Goal: Book appointment/travel/reservation

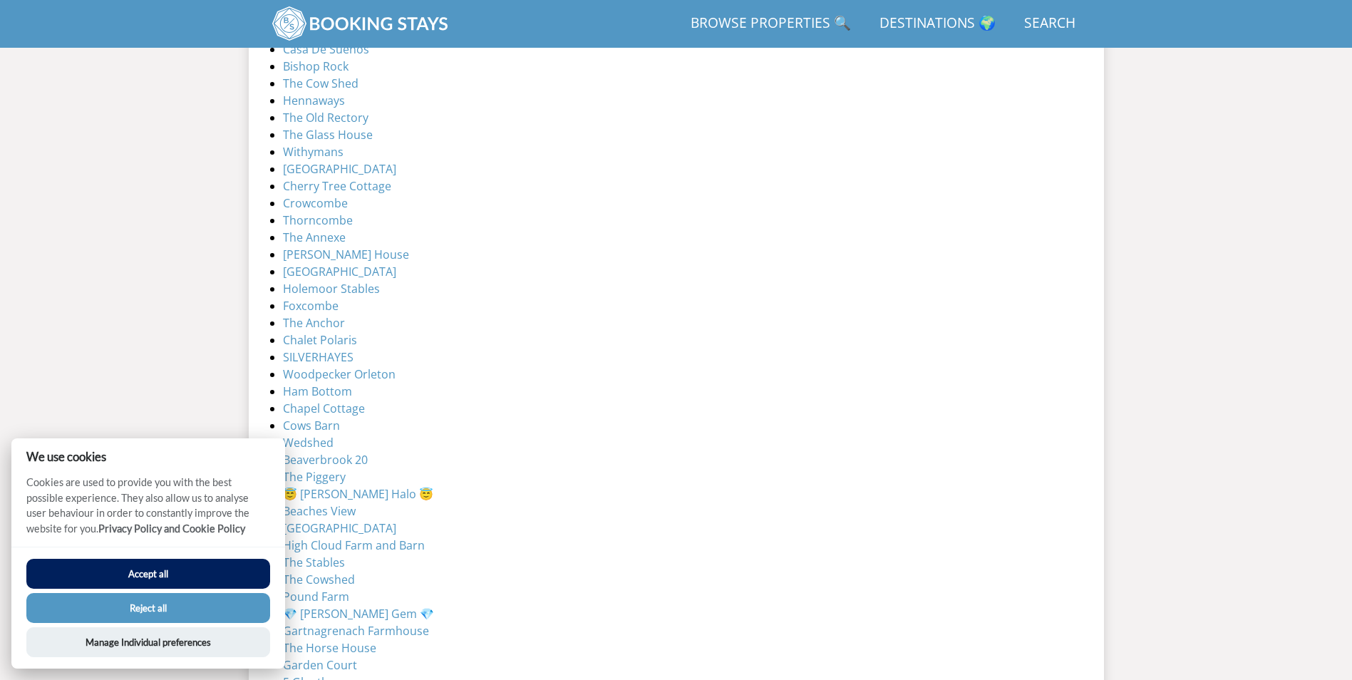
scroll to position [3933, 0]
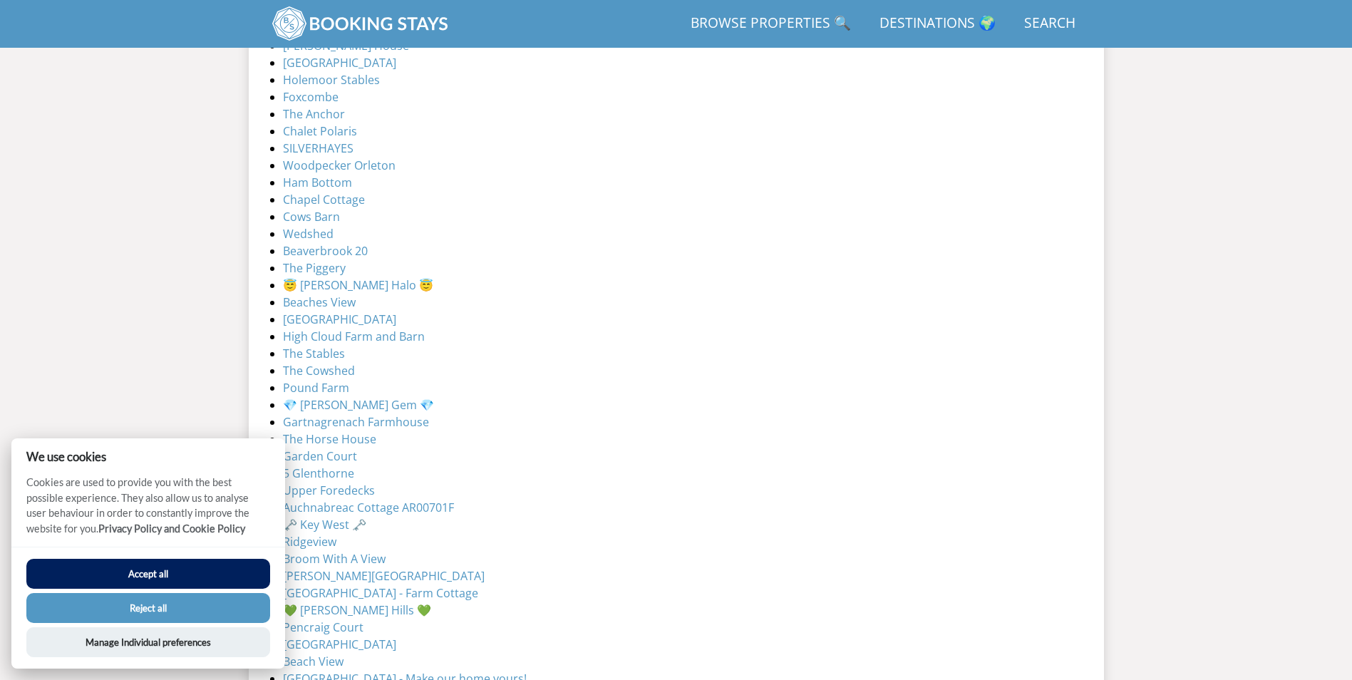
click at [167, 580] on button "Accept all" at bounding box center [148, 574] width 244 height 30
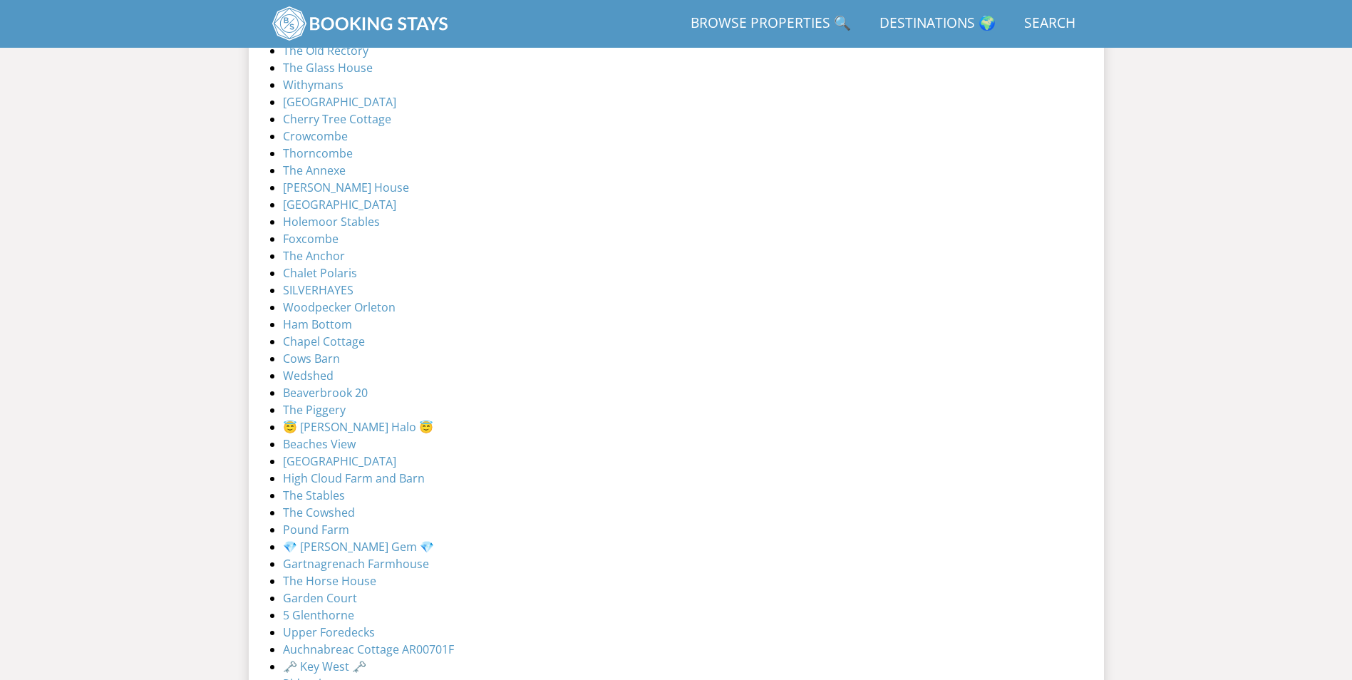
scroll to position [3493, 0]
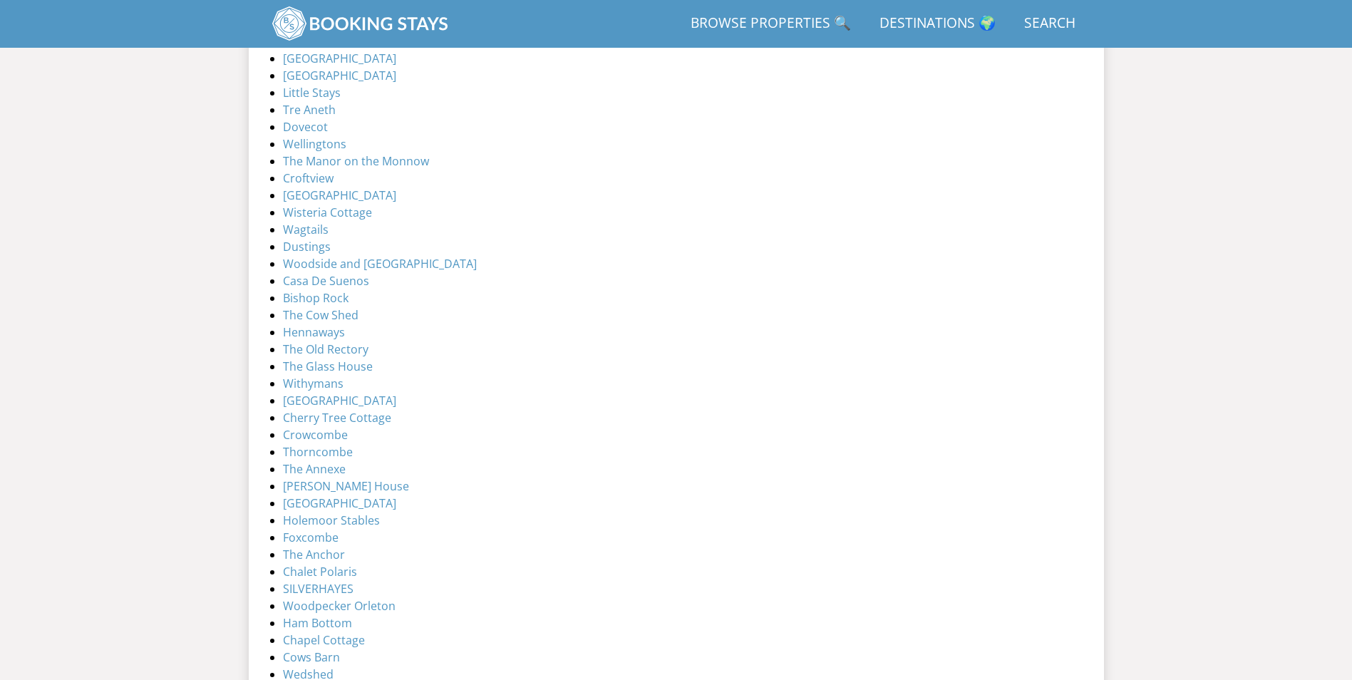
click at [719, 22] on link "Browse Properties 🔍" at bounding box center [771, 24] width 172 height 32
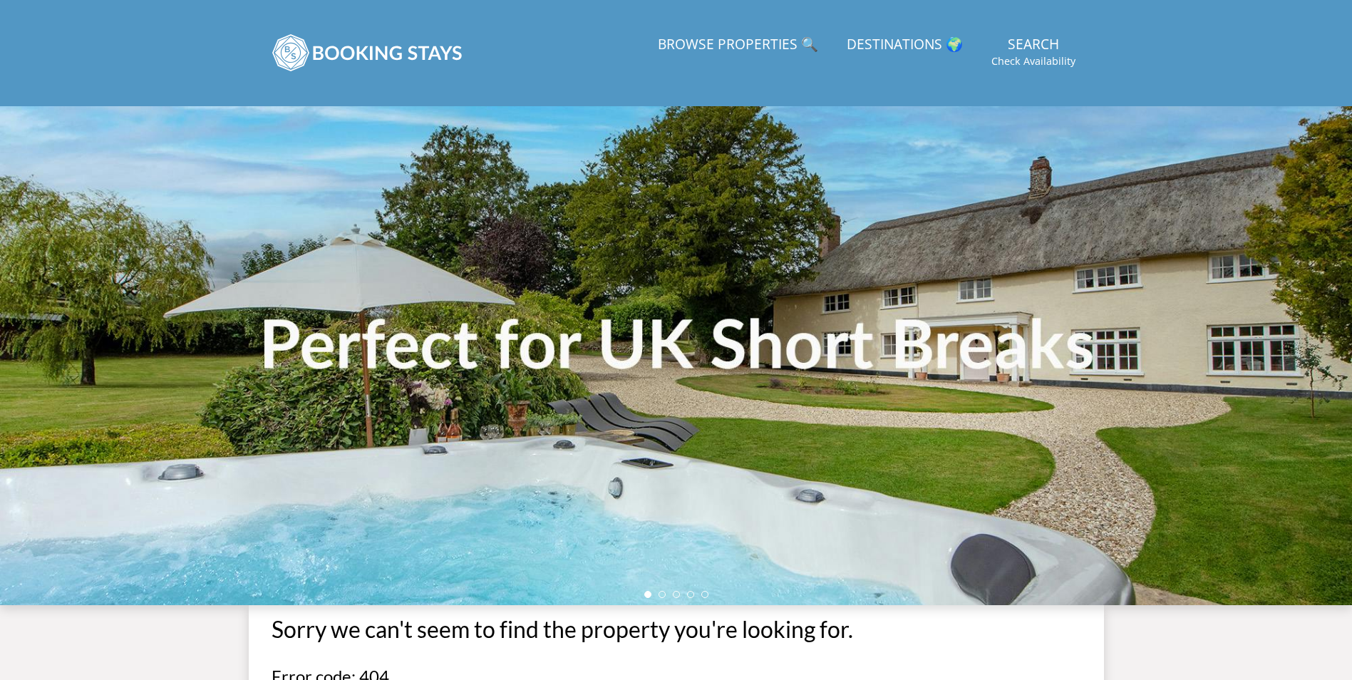
scroll to position [3493, 0]
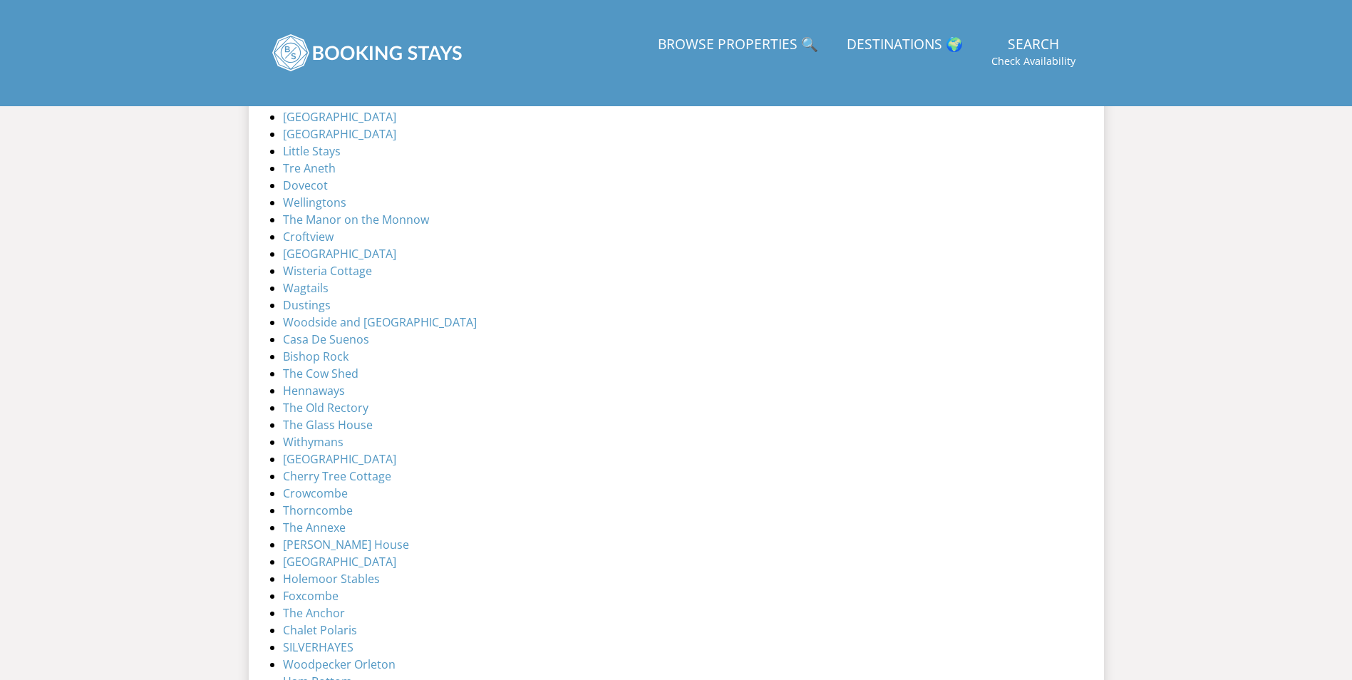
click at [871, 35] on link "Destinations 🌍" at bounding box center [905, 45] width 128 height 32
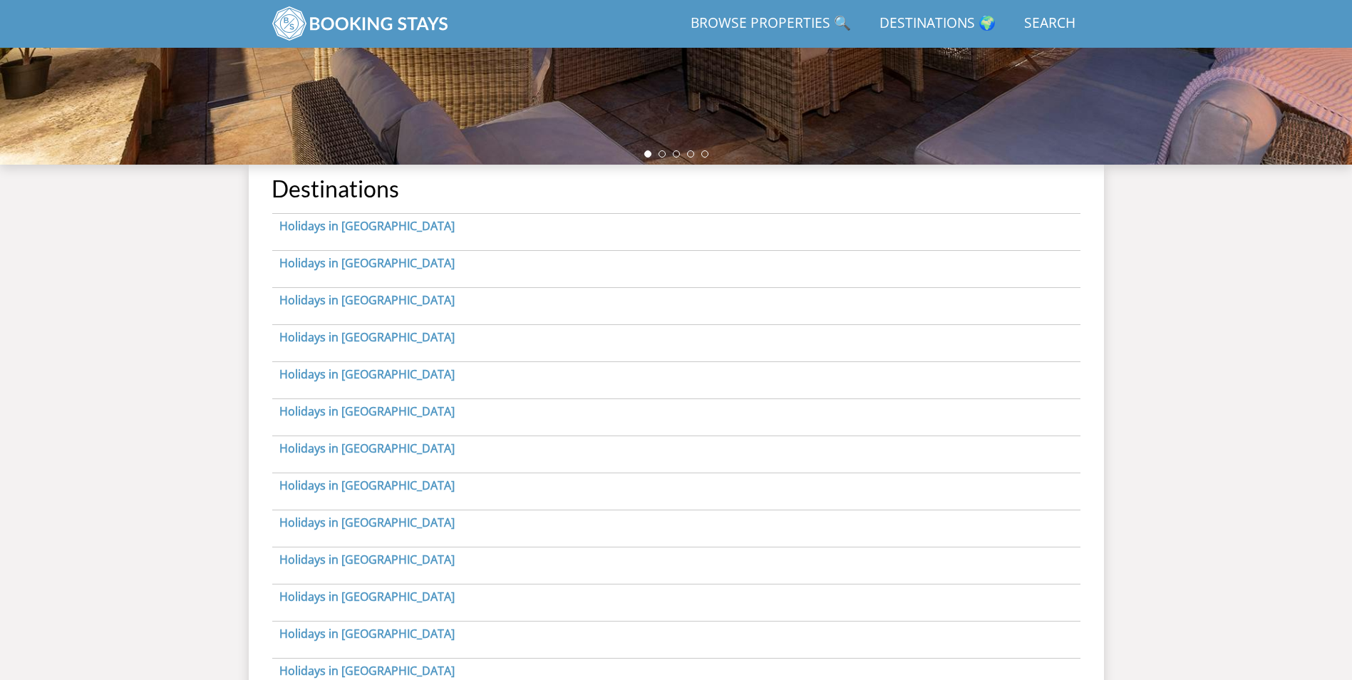
scroll to position [390, 0]
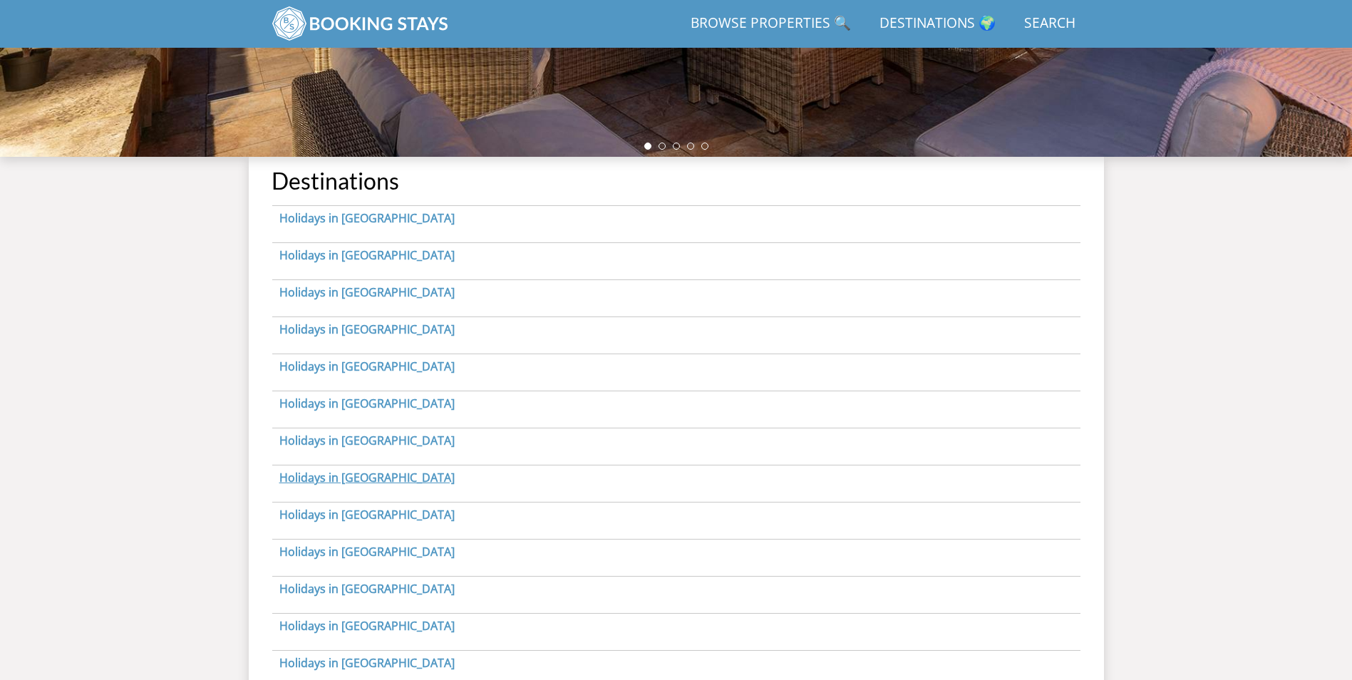
click at [368, 478] on link "Holidays in Cornwall" at bounding box center [366, 478] width 175 height 16
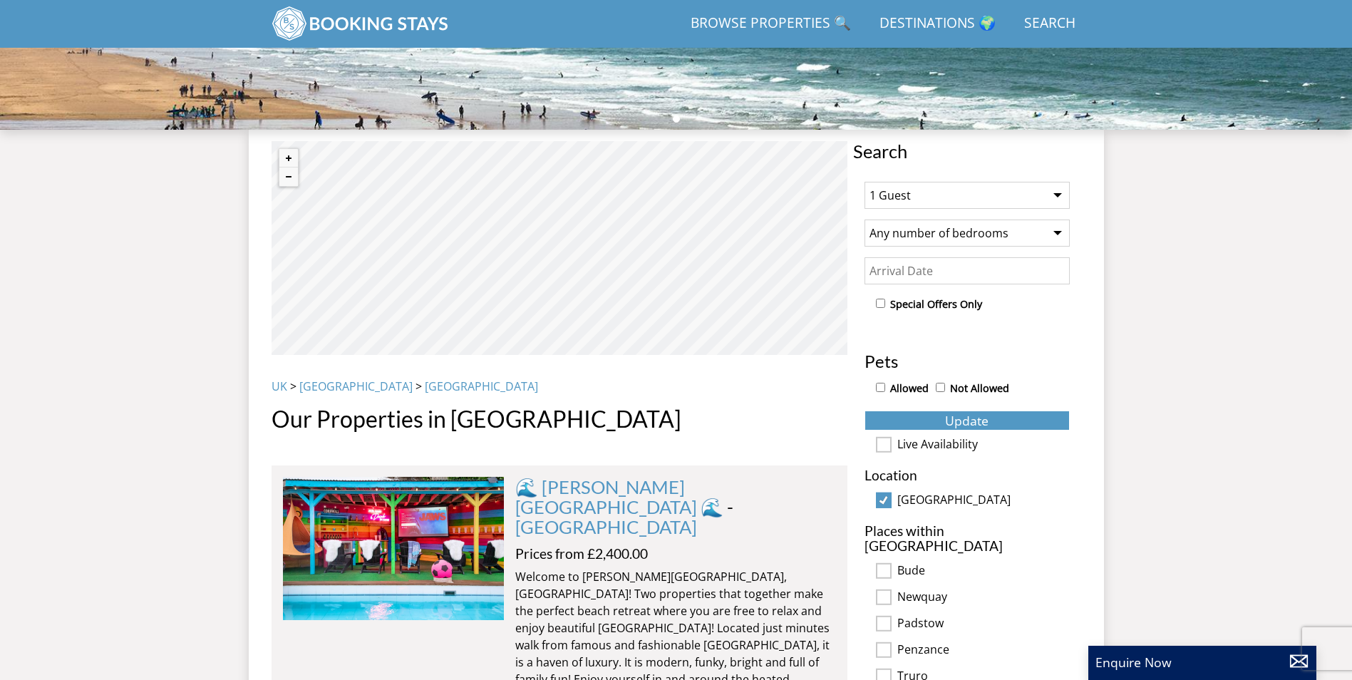
scroll to position [392, 0]
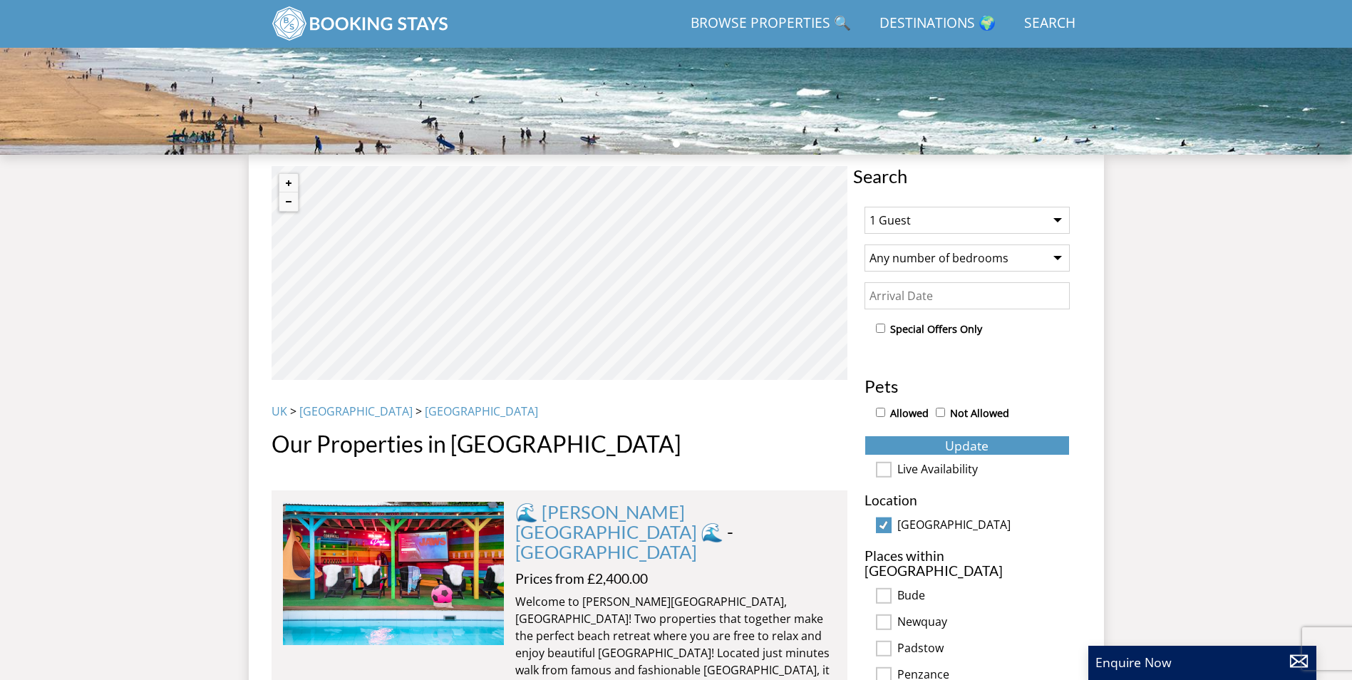
click at [944, 216] on select "1 Guest 2 Guests 3 Guests 4 Guests 5 Guests 6 Guests 7 Guests 8 Guests 9 Guests…" at bounding box center [967, 220] width 205 height 27
select select "6"
click at [865, 207] on select "1 Guest 2 Guests 3 Guests 4 Guests 5 Guests 6 Guests 7 Guests 8 Guests 9 Guests…" at bounding box center [967, 220] width 205 height 27
click at [937, 258] on select "Any number of bedrooms 1 Bedroom 2 Bedrooms 3 Bedrooms 4 Bedrooms 5 Bedrooms 6 …" at bounding box center [967, 258] width 205 height 27
select select "3"
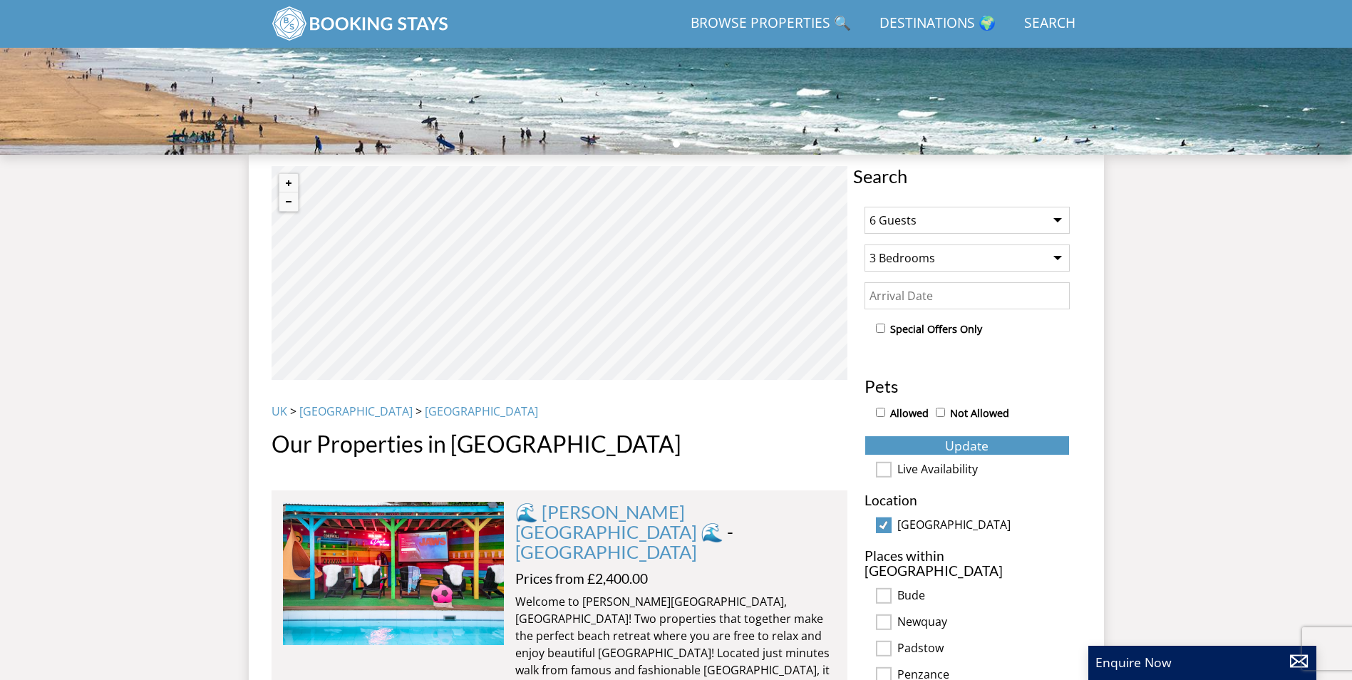
click at [865, 245] on select "Any number of bedrooms 1 Bedroom 2 Bedrooms 3 Bedrooms 4 Bedrooms 5 Bedrooms 6 …" at bounding box center [967, 258] width 205 height 27
click at [937, 297] on input "Date" at bounding box center [967, 295] width 205 height 27
click at [1039, 297] on input "16/07/2026" at bounding box center [967, 295] width 205 height 27
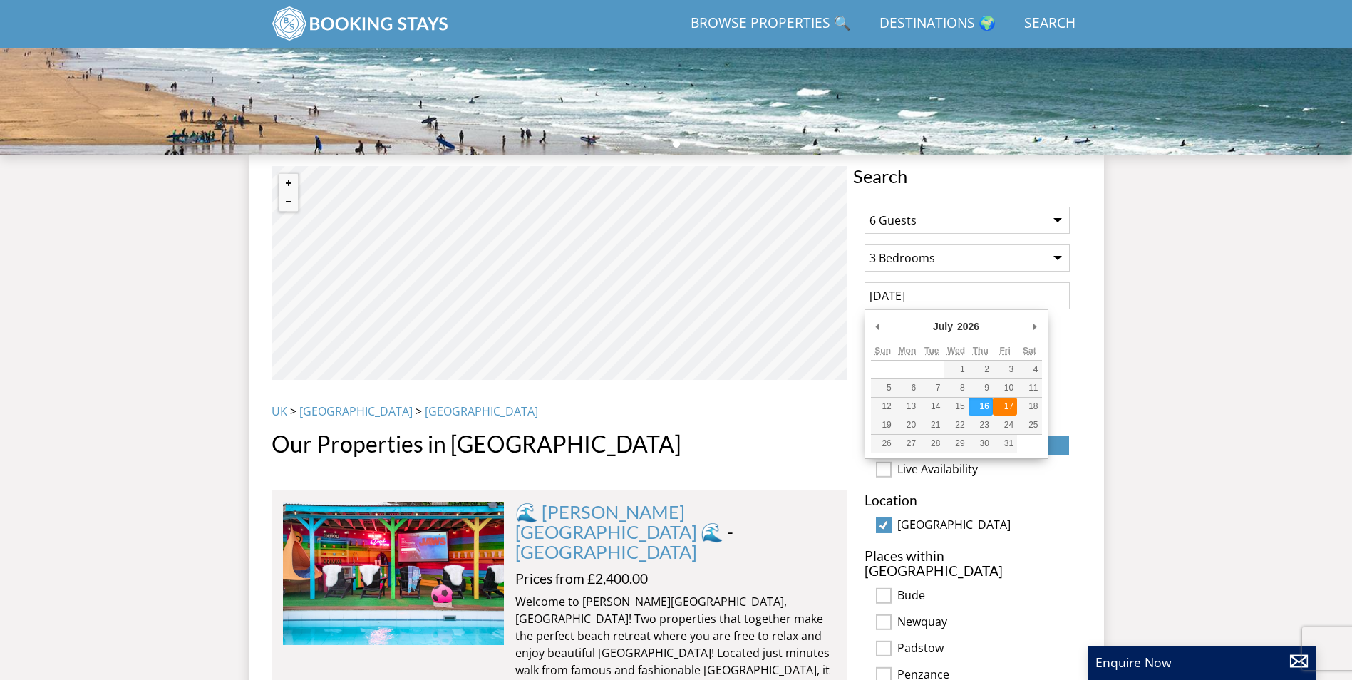
type input "17/07/2026"
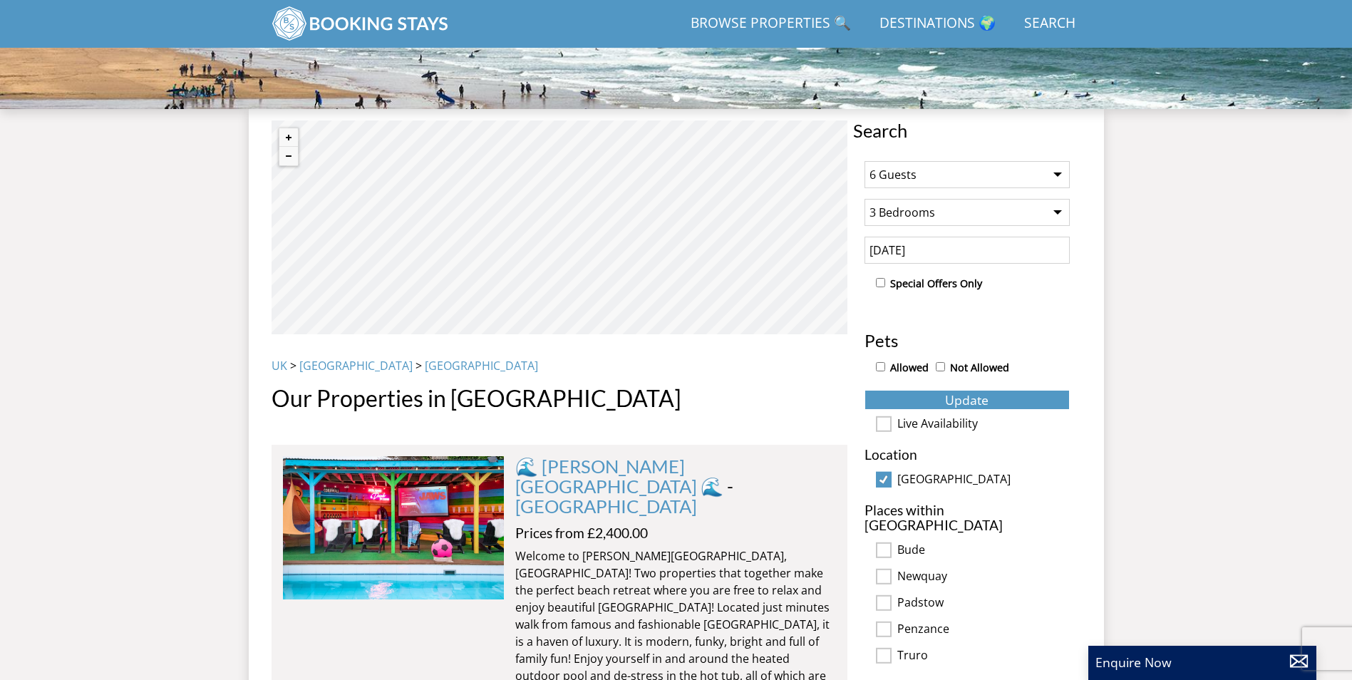
scroll to position [463, 0]
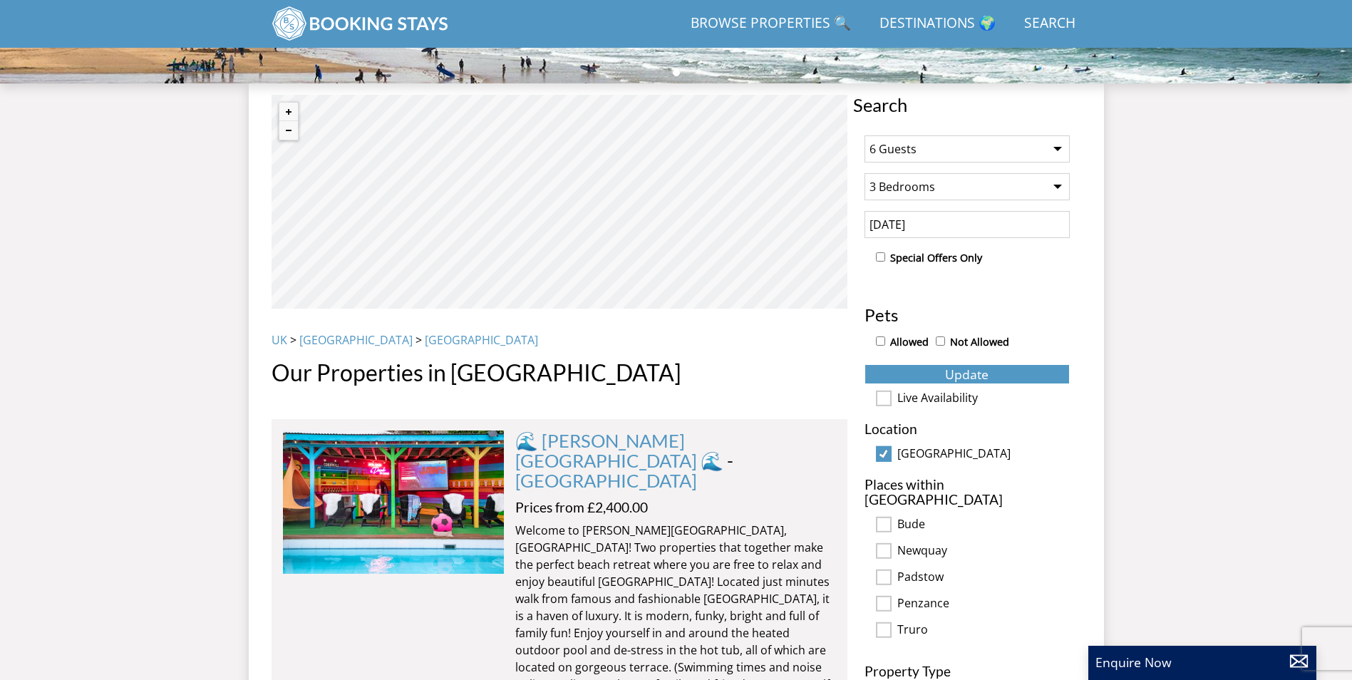
click at [885, 342] on div "Allowed Not Allowed" at bounding box center [973, 343] width 194 height 21
click at [879, 342] on input "Allowed" at bounding box center [880, 340] width 9 height 9
checkbox input "true"
drag, startPoint x: 930, startPoint y: 378, endPoint x: 964, endPoint y: 377, distance: 33.5
click at [931, 378] on button "Update" at bounding box center [967, 374] width 205 height 20
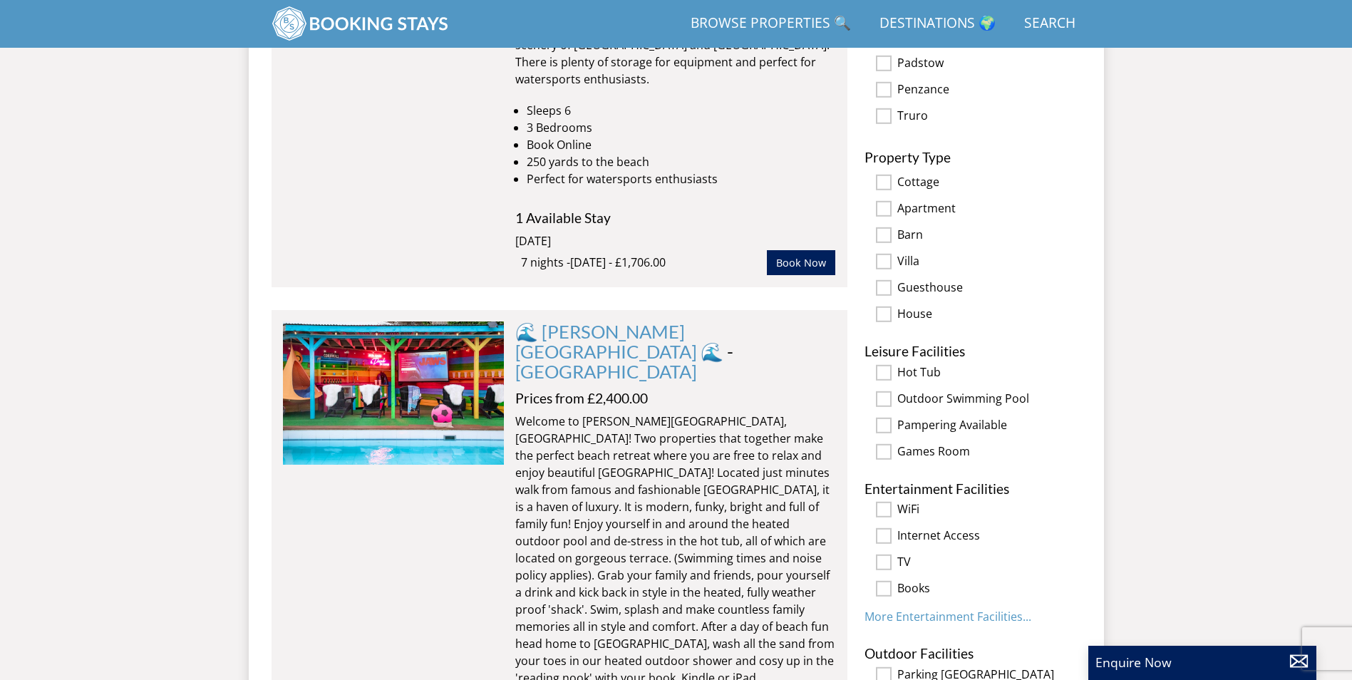
scroll to position [748, 0]
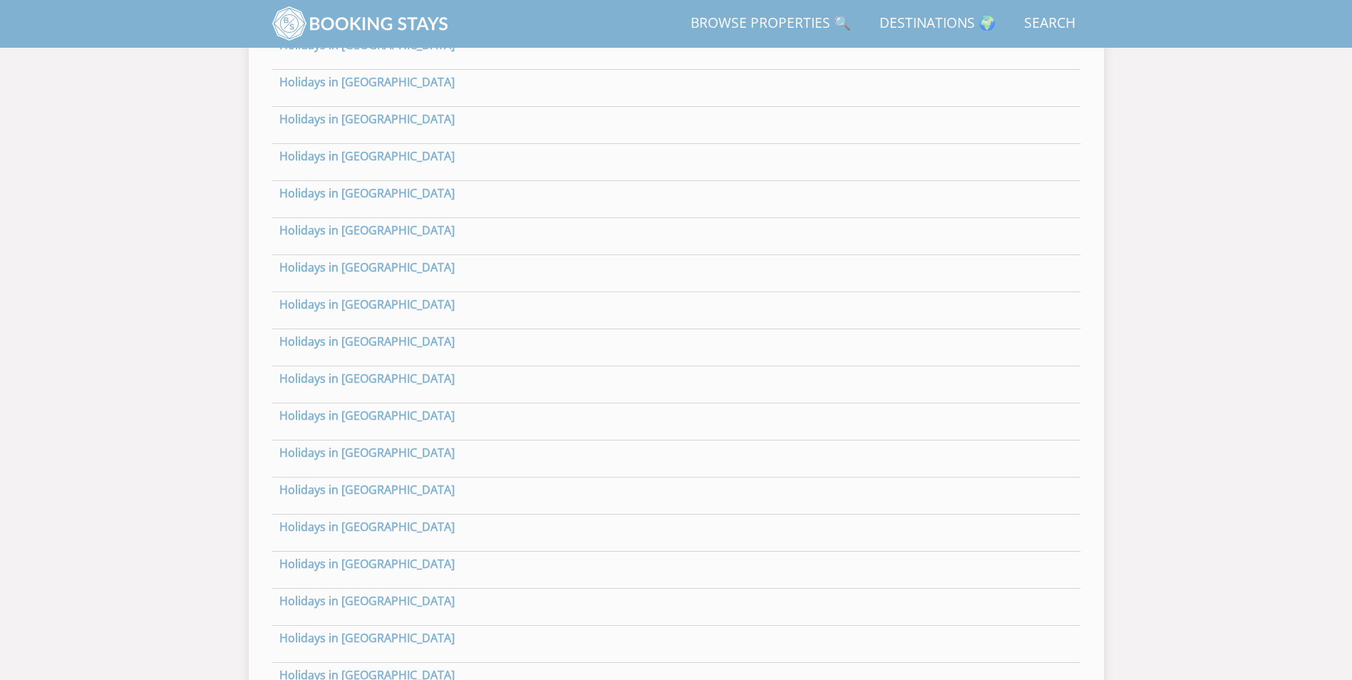
scroll to position [390, 0]
